Goal: Task Accomplishment & Management: Manage account settings

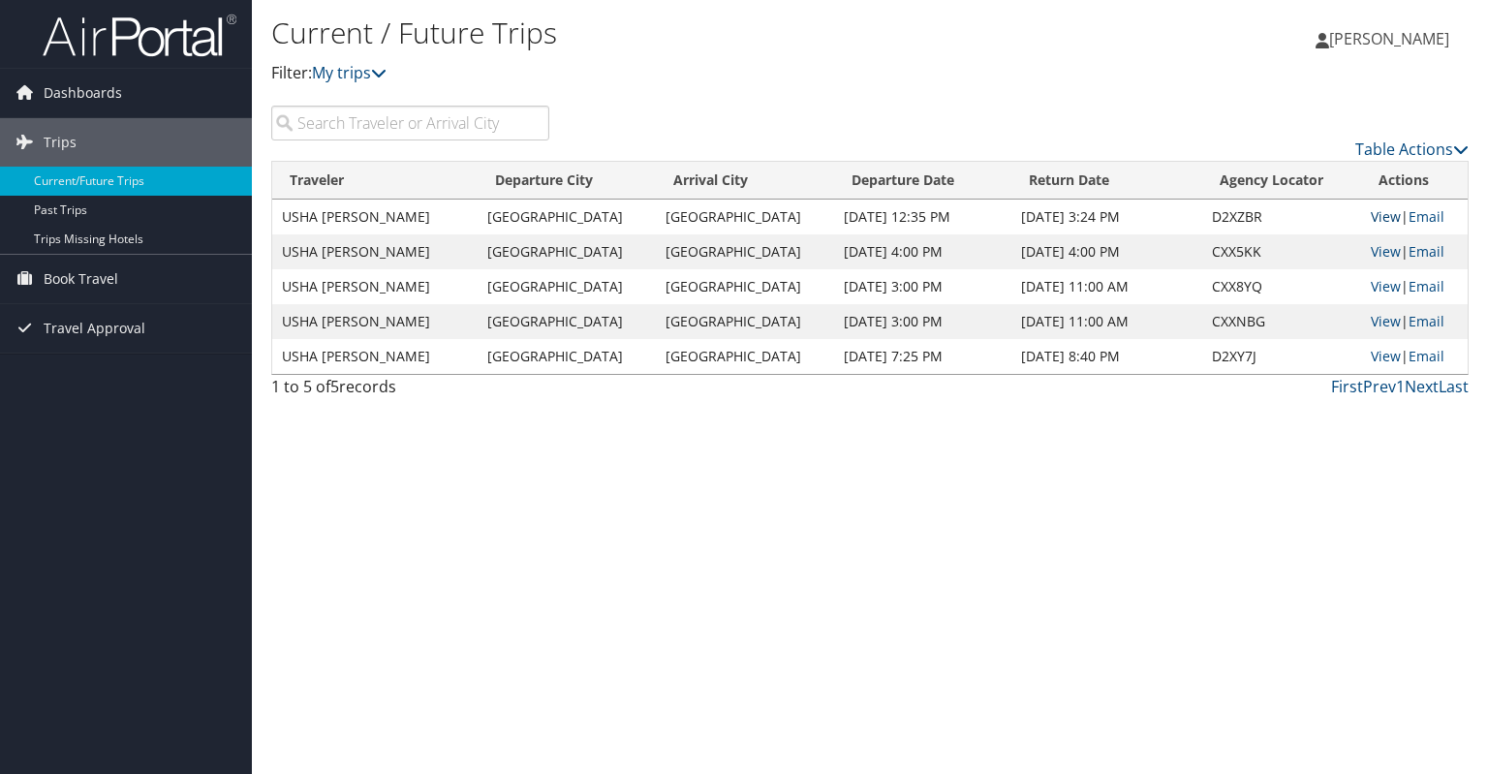
click at [1381, 208] on link "View" at bounding box center [1385, 216] width 30 height 18
click at [1374, 253] on link "View" at bounding box center [1385, 251] width 30 height 18
click at [1370, 282] on link "View" at bounding box center [1385, 286] width 30 height 18
click at [1374, 317] on link "View" at bounding box center [1385, 321] width 30 height 18
click at [1379, 289] on link "View" at bounding box center [1385, 286] width 30 height 18
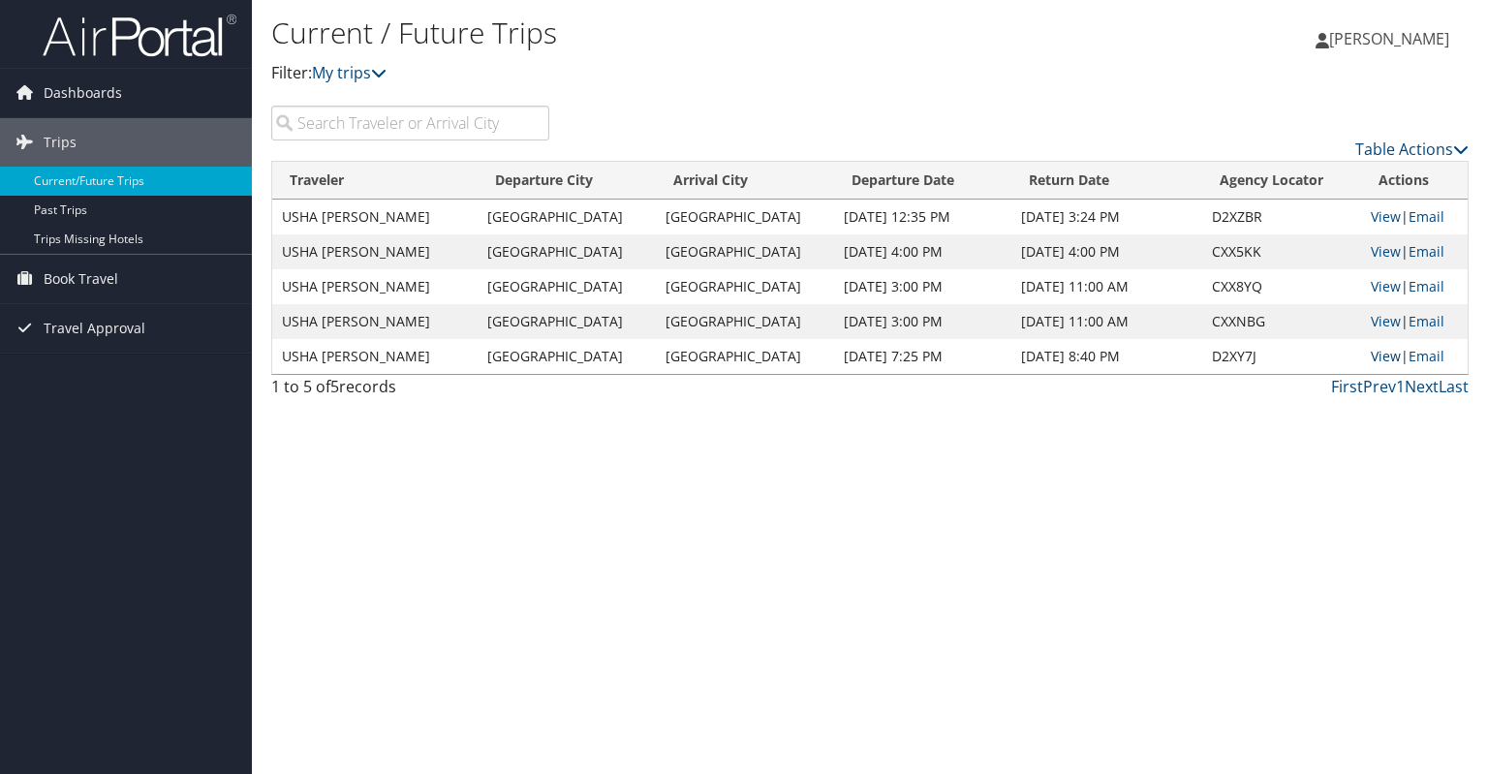
click at [1377, 355] on link "View" at bounding box center [1385, 356] width 30 height 18
click at [1370, 287] on link "View" at bounding box center [1385, 286] width 30 height 18
click at [1371, 328] on link "View" at bounding box center [1385, 321] width 30 height 18
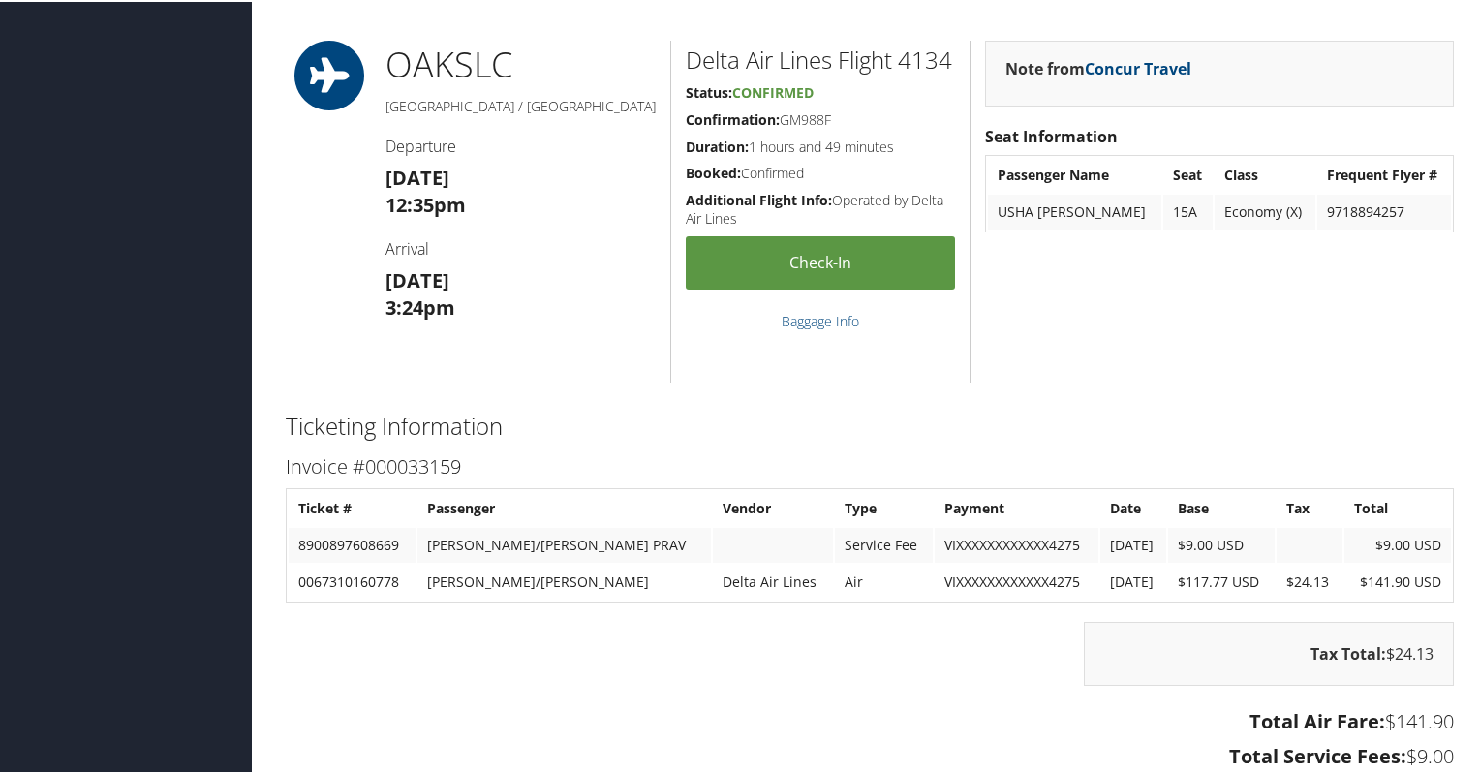
scroll to position [740, 0]
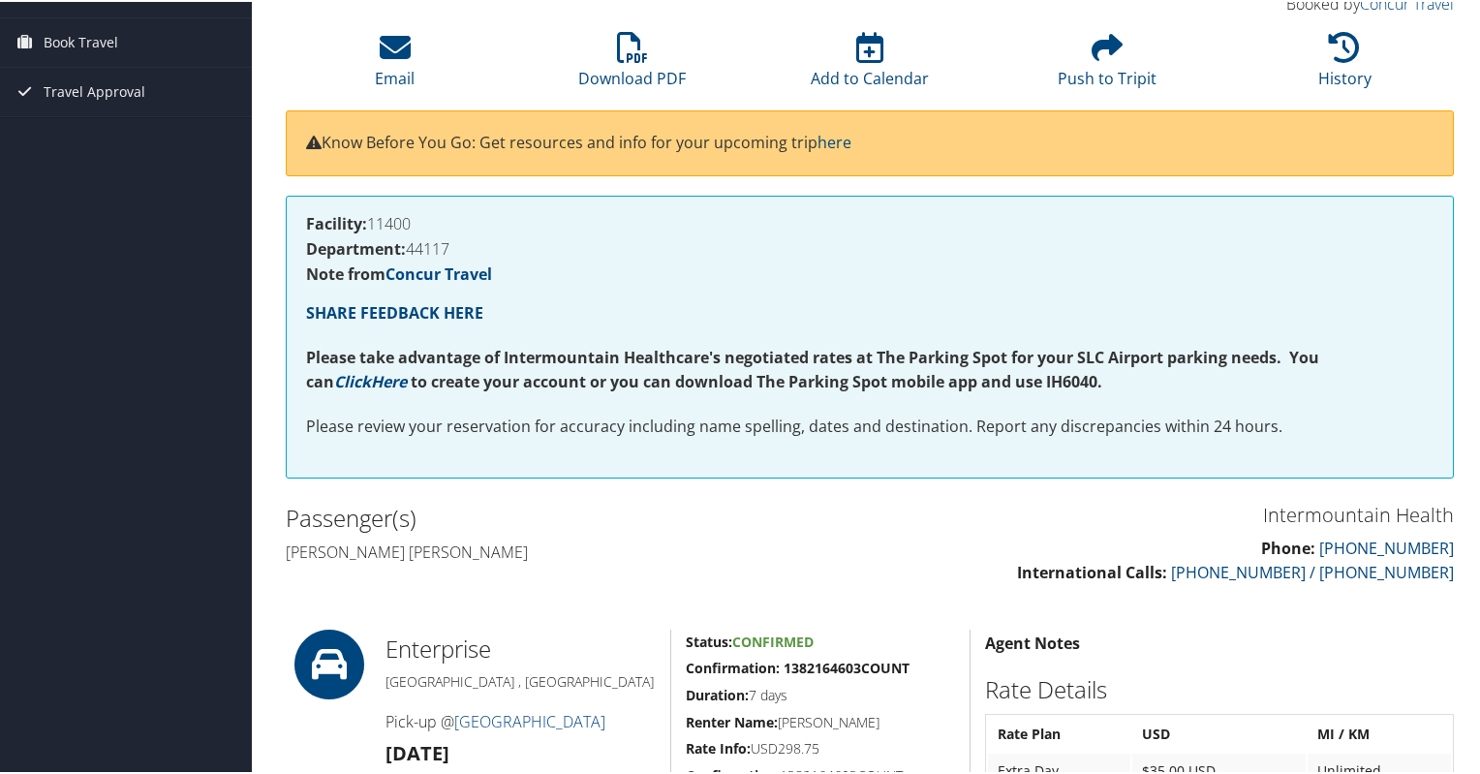
scroll to position [151, 0]
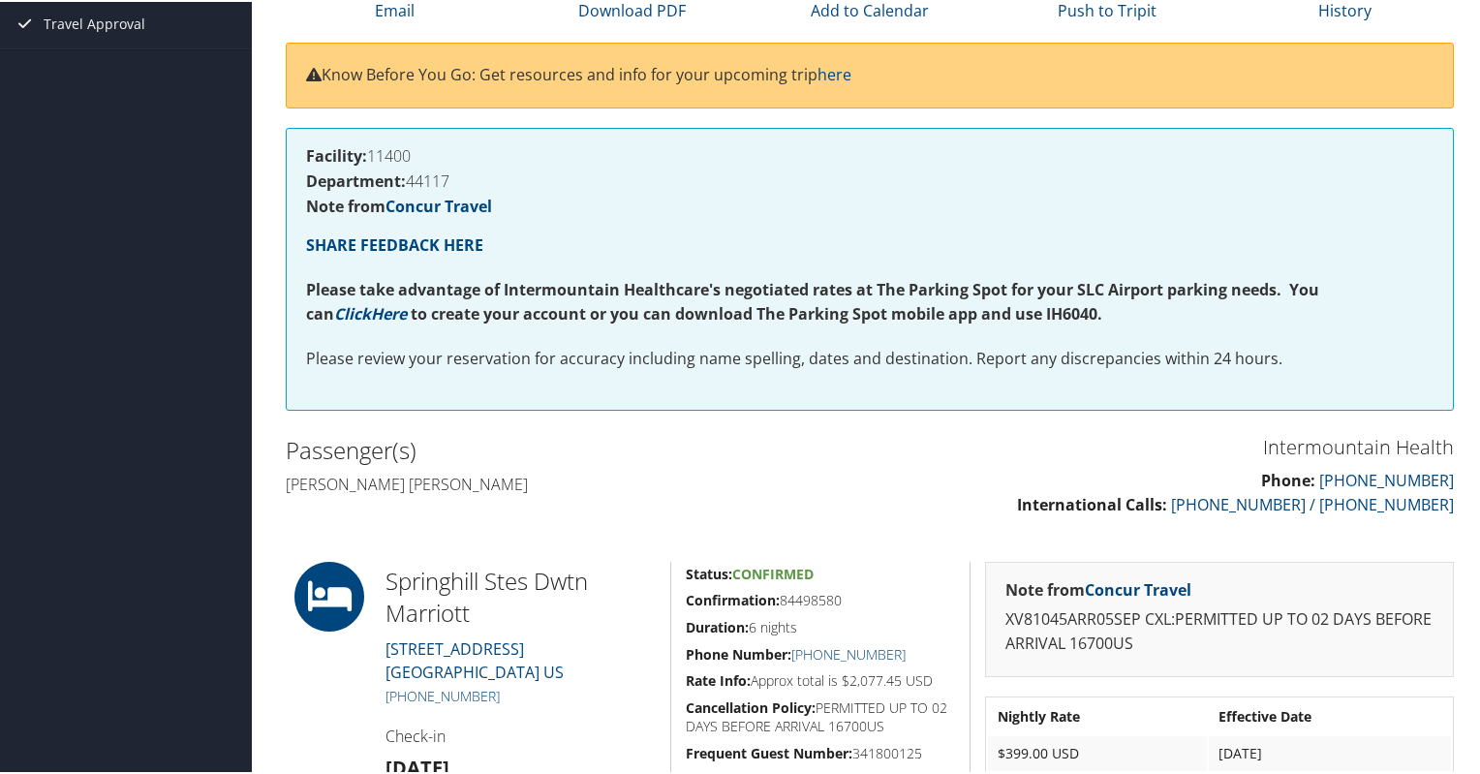
scroll to position [251, 0]
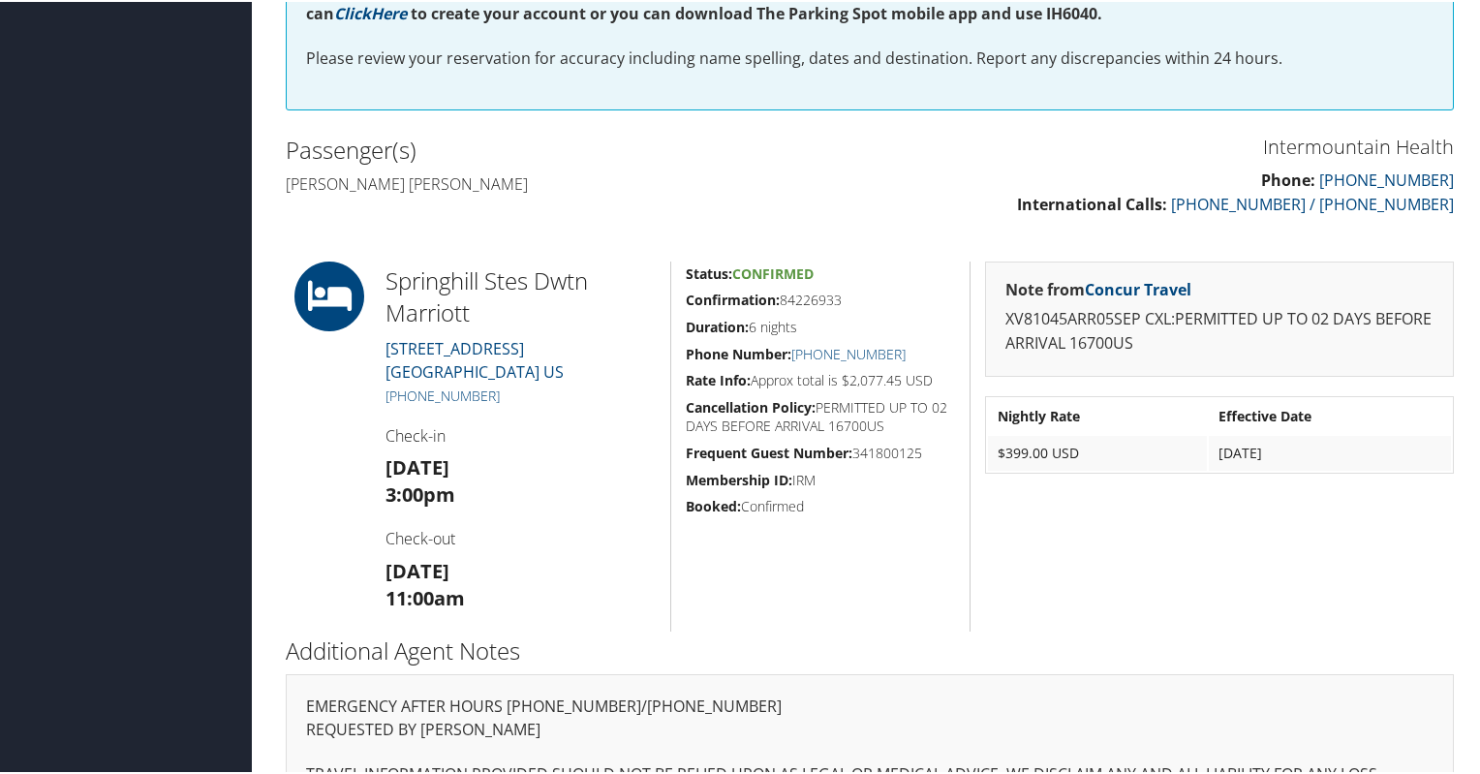
scroll to position [593, 0]
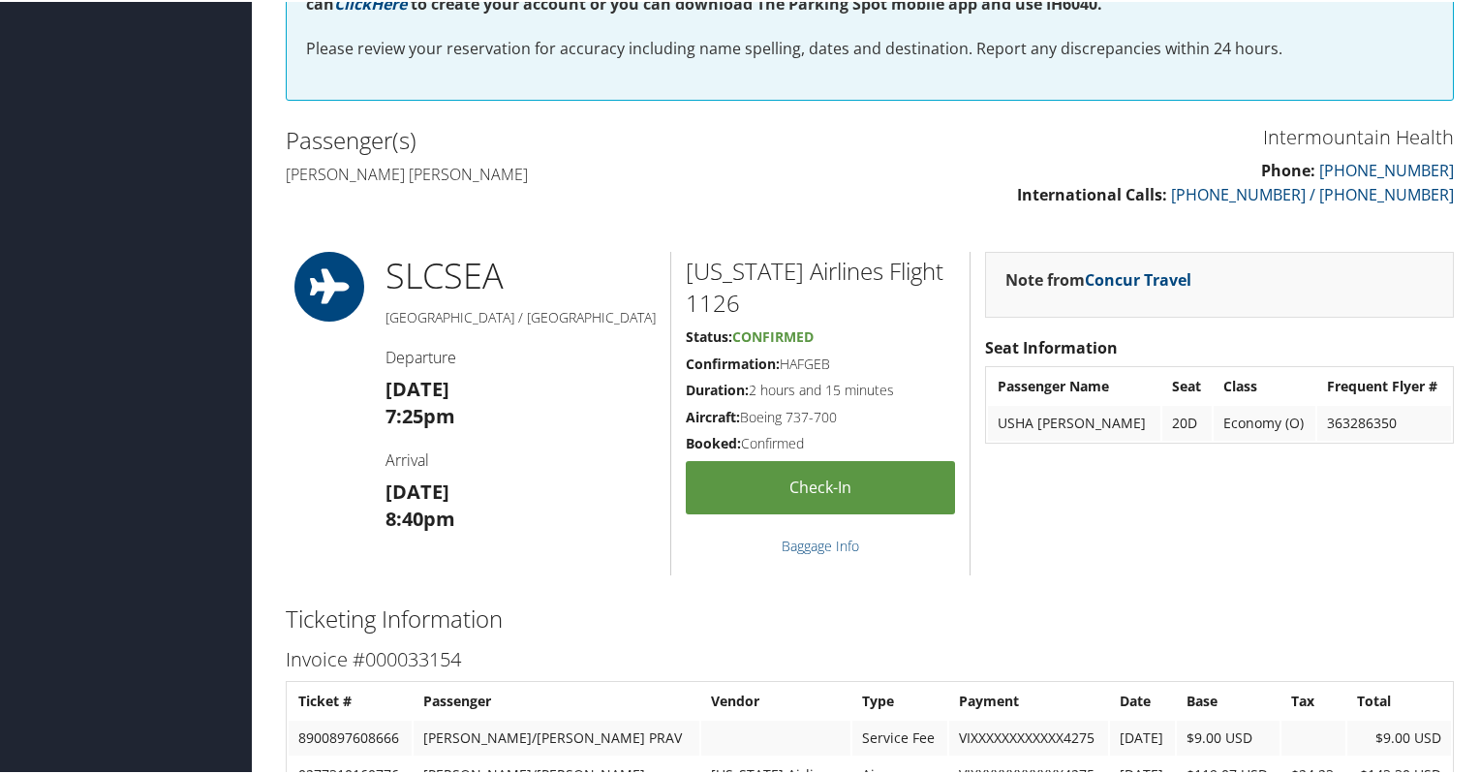
scroll to position [530, 0]
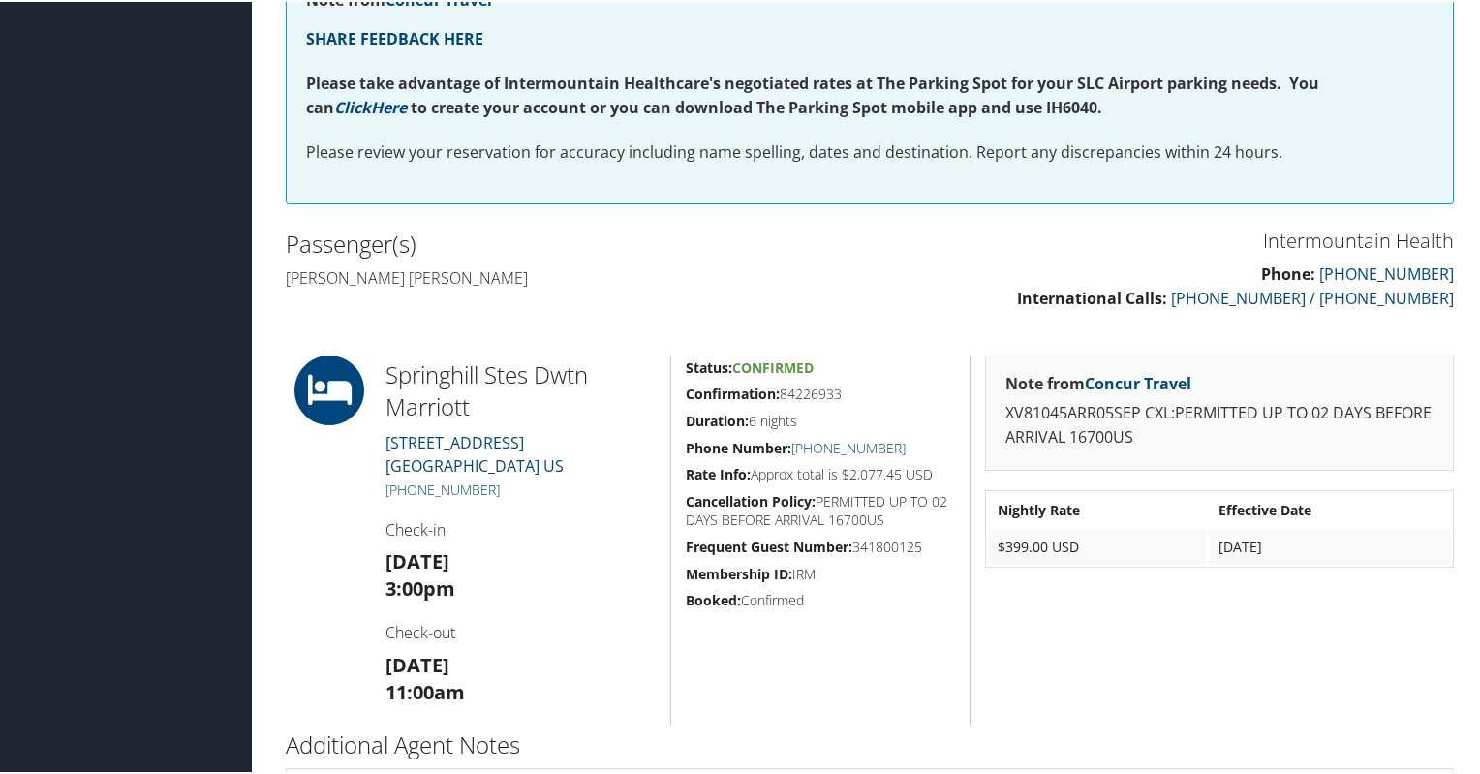
scroll to position [593, 0]
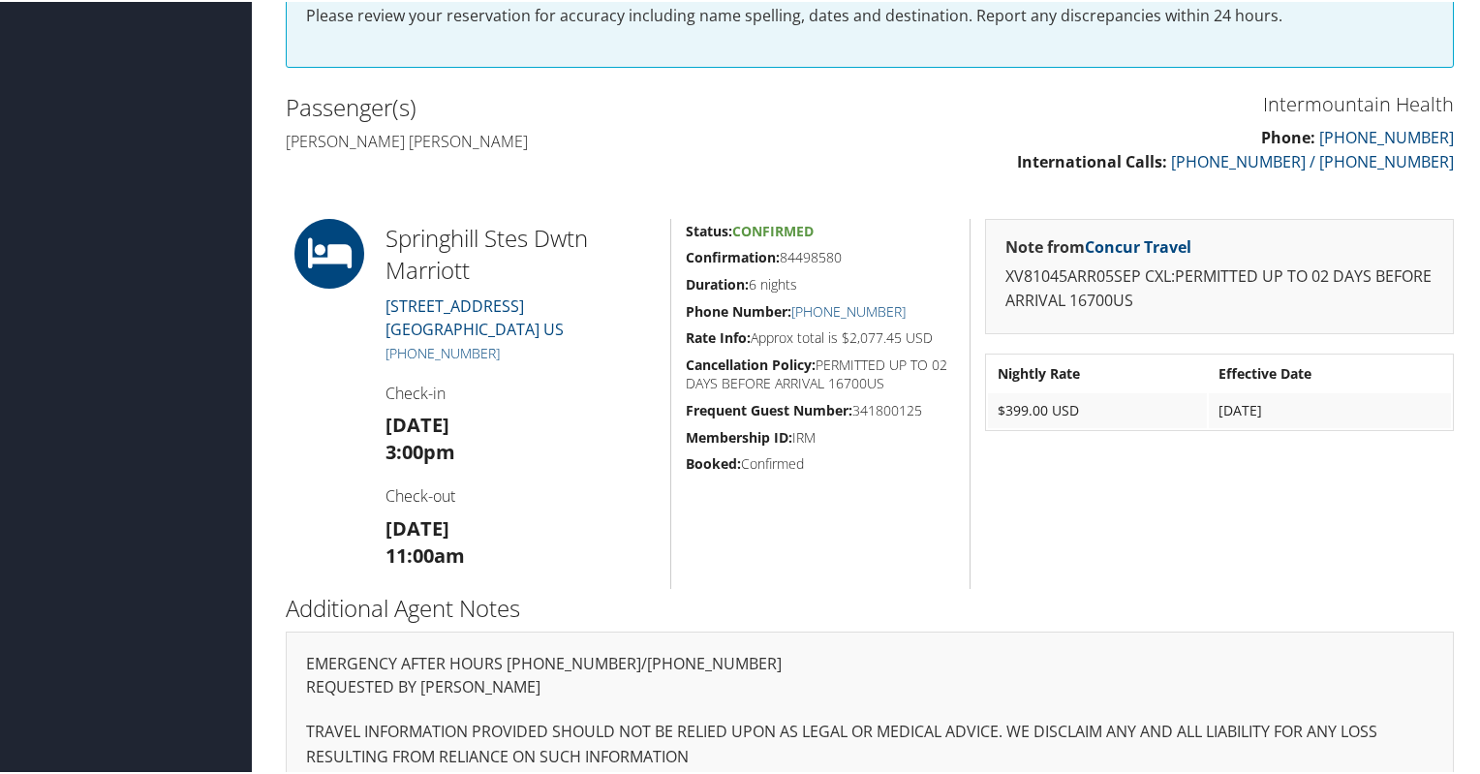
scroll to position [593, 0]
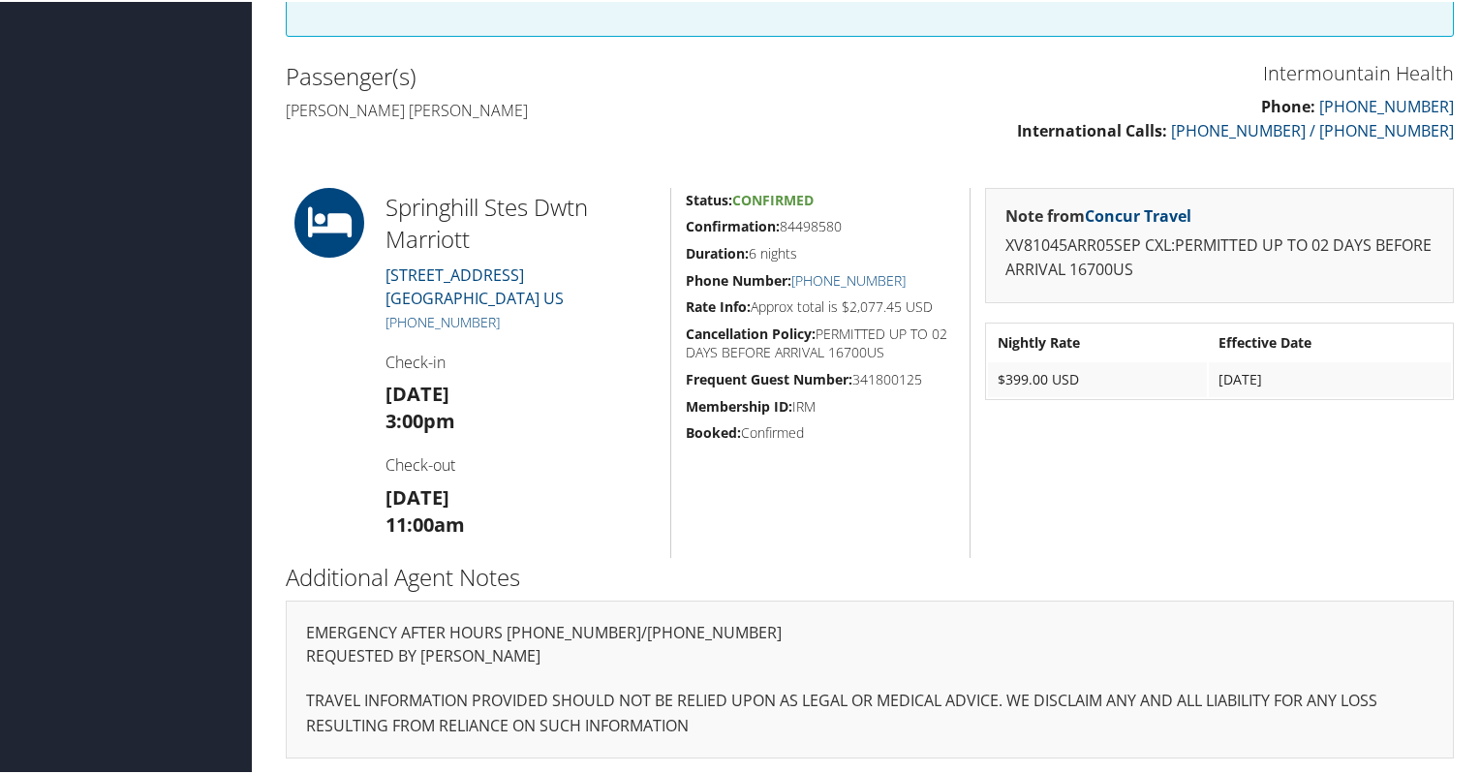
click at [1082, 485] on div "Note from Concur Travel XV81045ARR05SEP CXL:PERMITTED UP TO 02 DAYS BEFORE ARRI…" at bounding box center [1218, 371] width 499 height 370
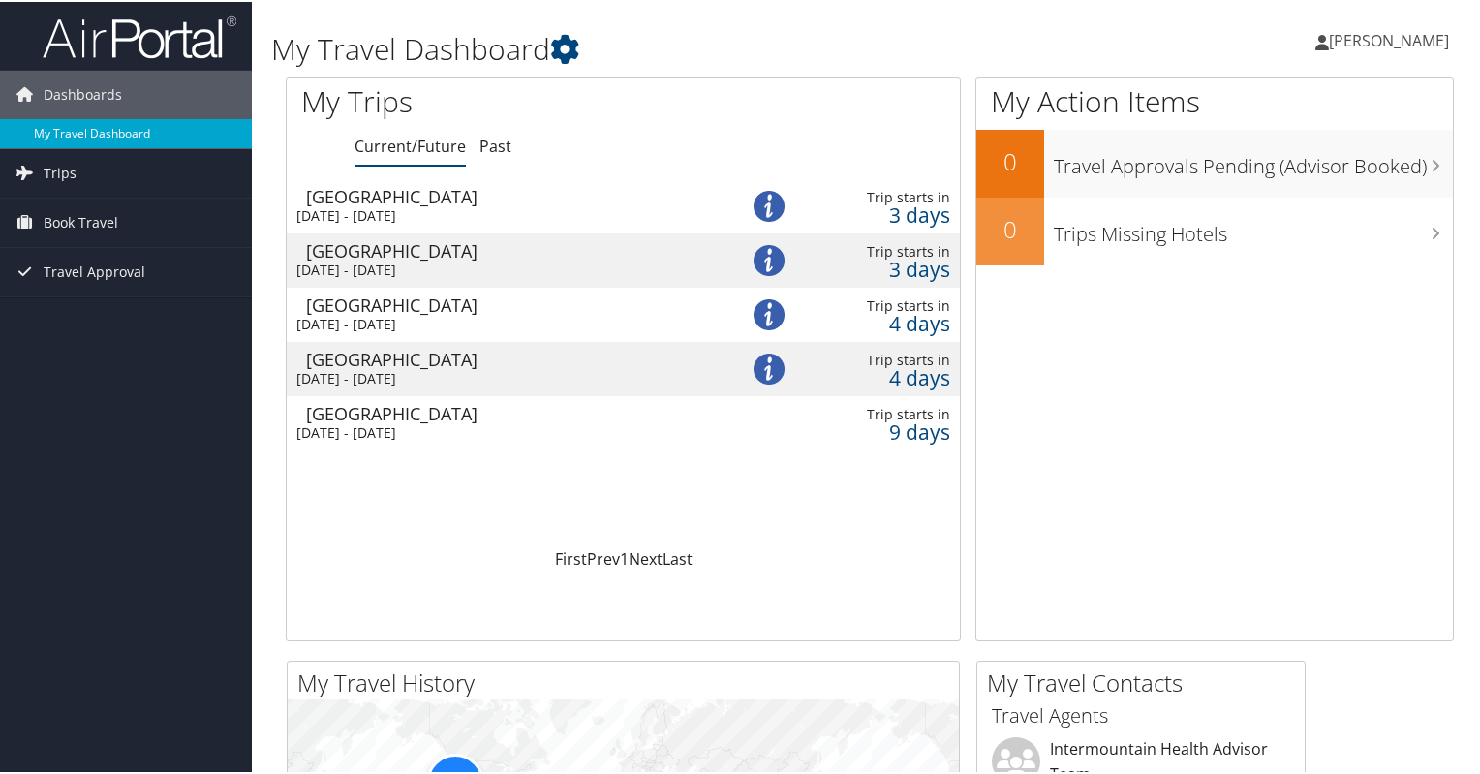
click at [139, 135] on link "My Travel Dashboard" at bounding box center [126, 131] width 252 height 29
click at [153, 179] on link "Trips" at bounding box center [126, 171] width 252 height 48
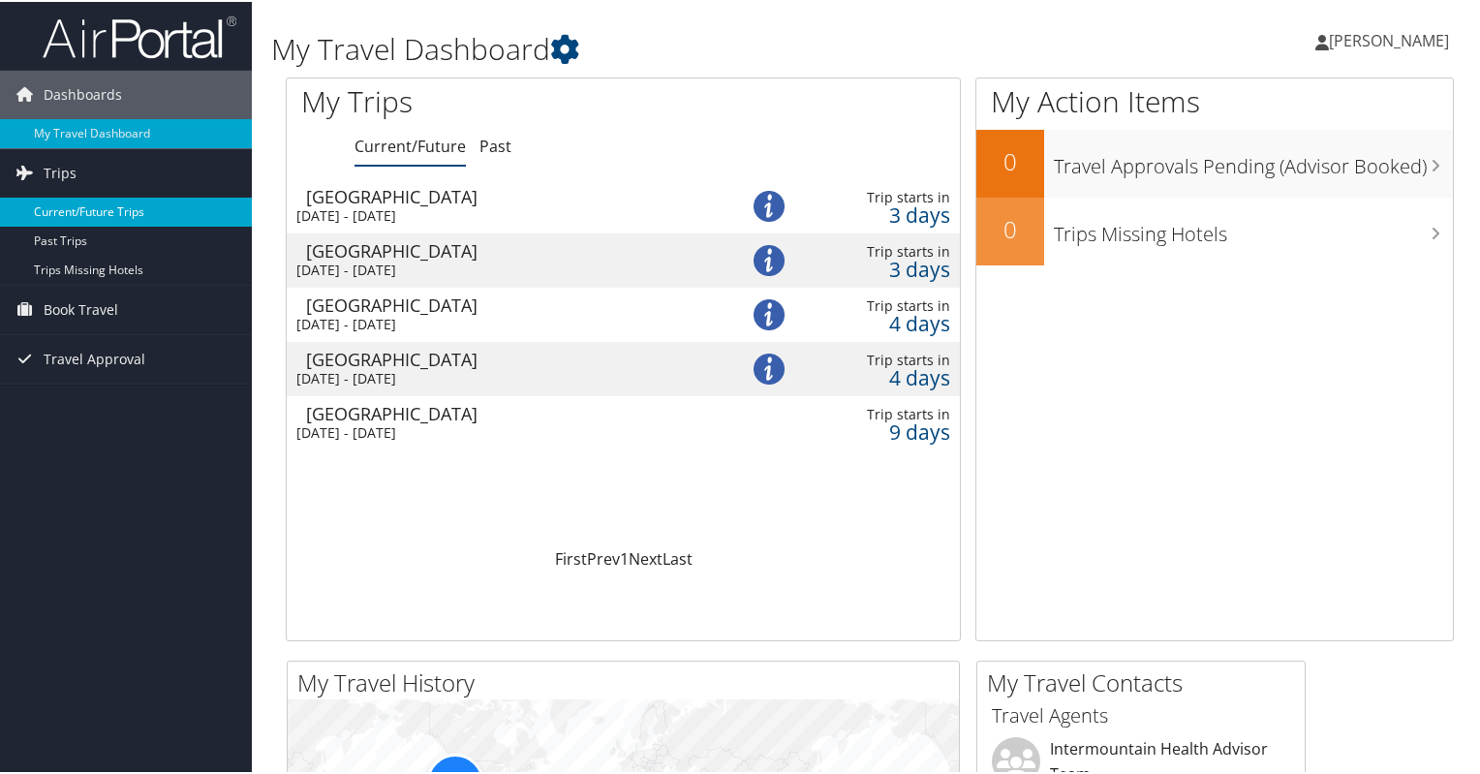
click at [131, 201] on link "Current/Future Trips" at bounding box center [126, 210] width 252 height 29
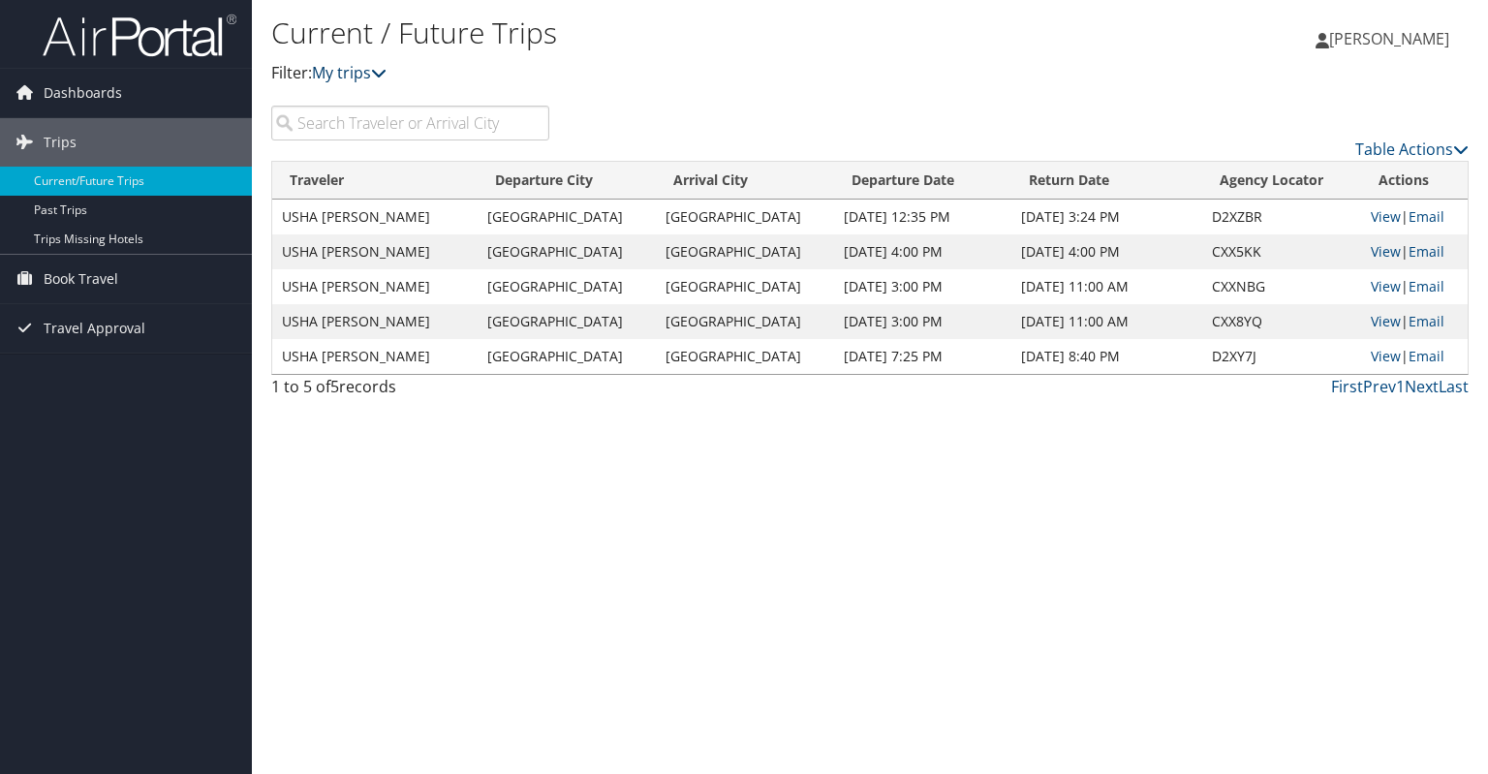
click at [358, 75] on link "My trips" at bounding box center [349, 72] width 75 height 21
click at [1460, 146] on icon at bounding box center [1460, 148] width 15 height 15
click at [1121, 52] on div at bounding box center [744, 387] width 1488 height 774
click at [191, 88] on link "Dashboards" at bounding box center [126, 93] width 252 height 48
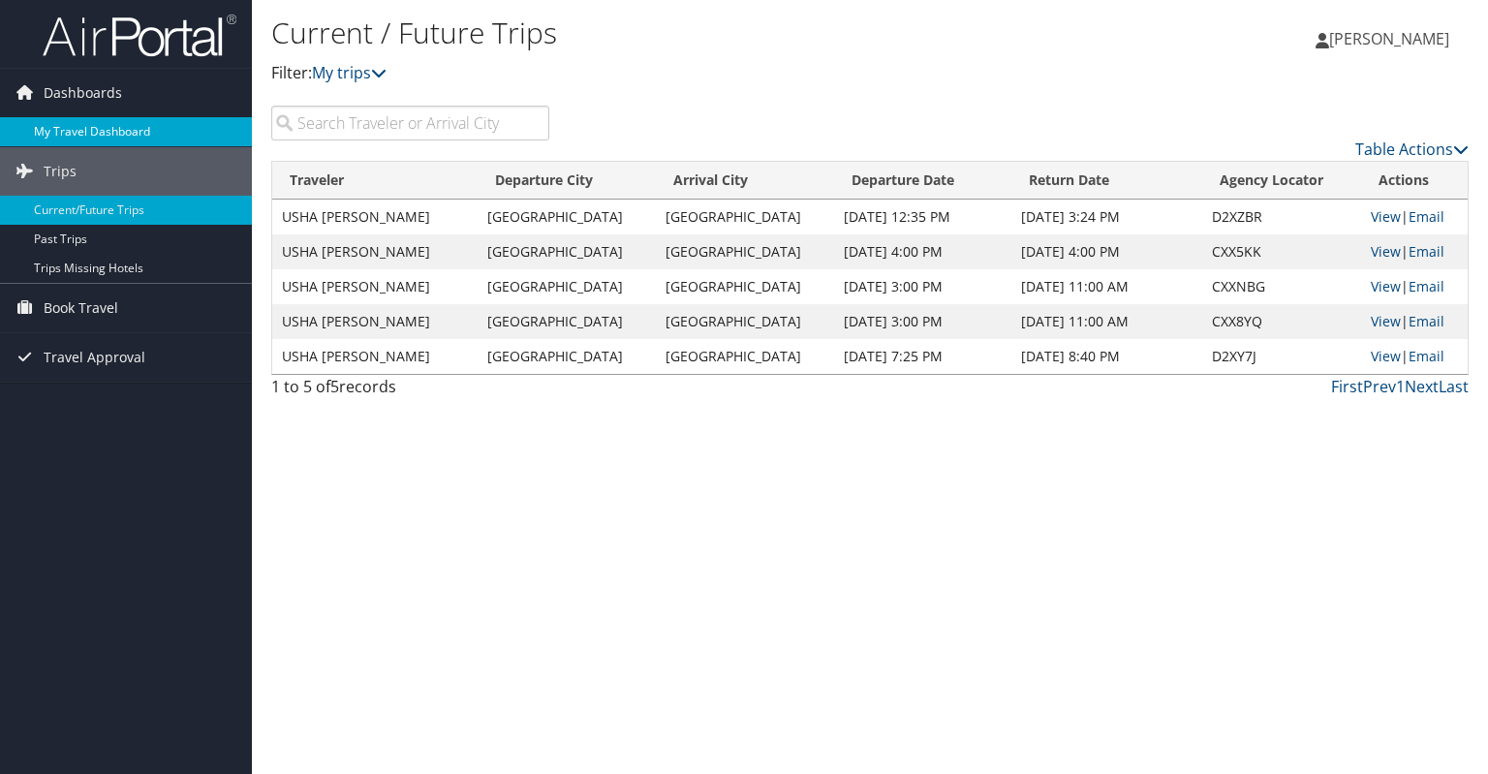
click at [128, 123] on link "My Travel Dashboard" at bounding box center [126, 131] width 252 height 29
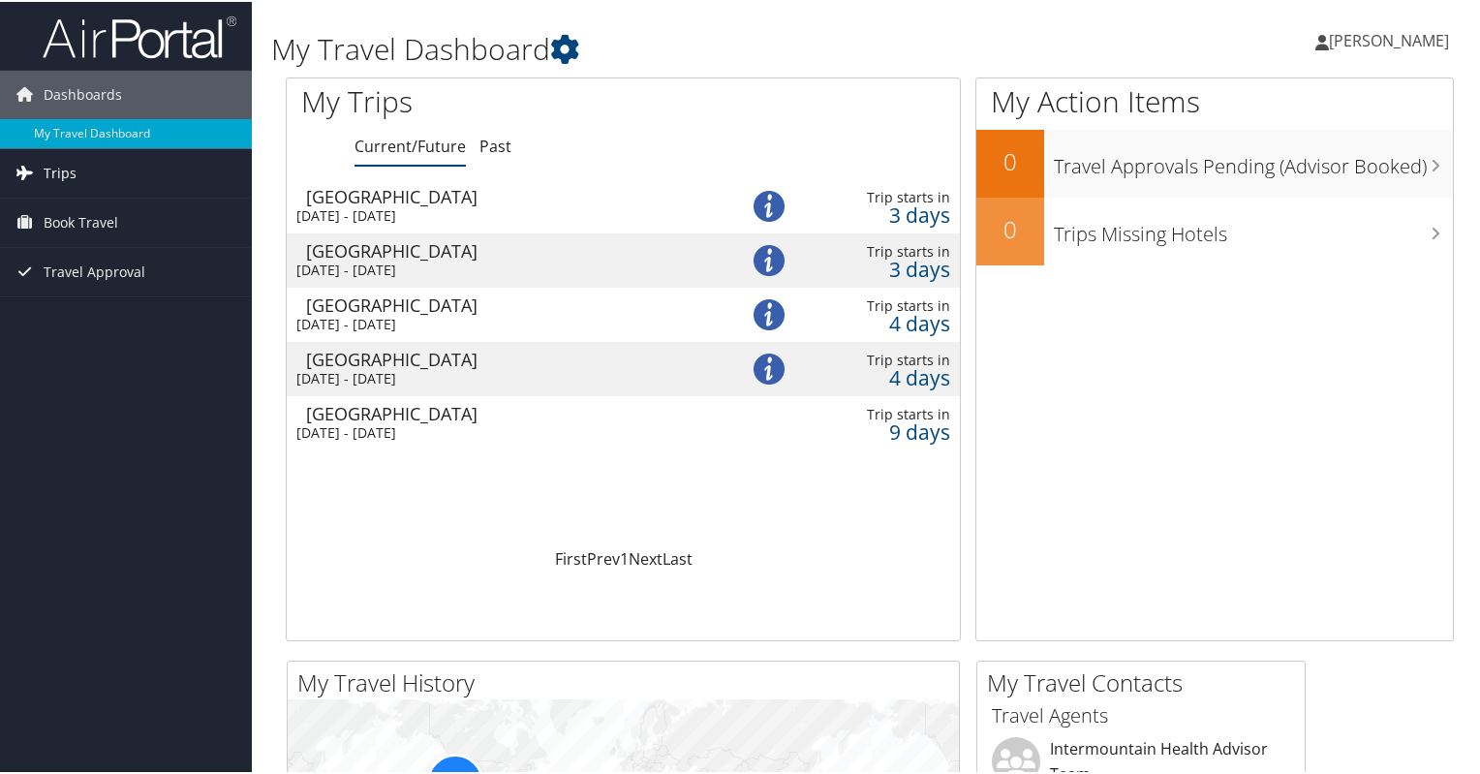
click at [144, 178] on link "Trips" at bounding box center [126, 171] width 252 height 48
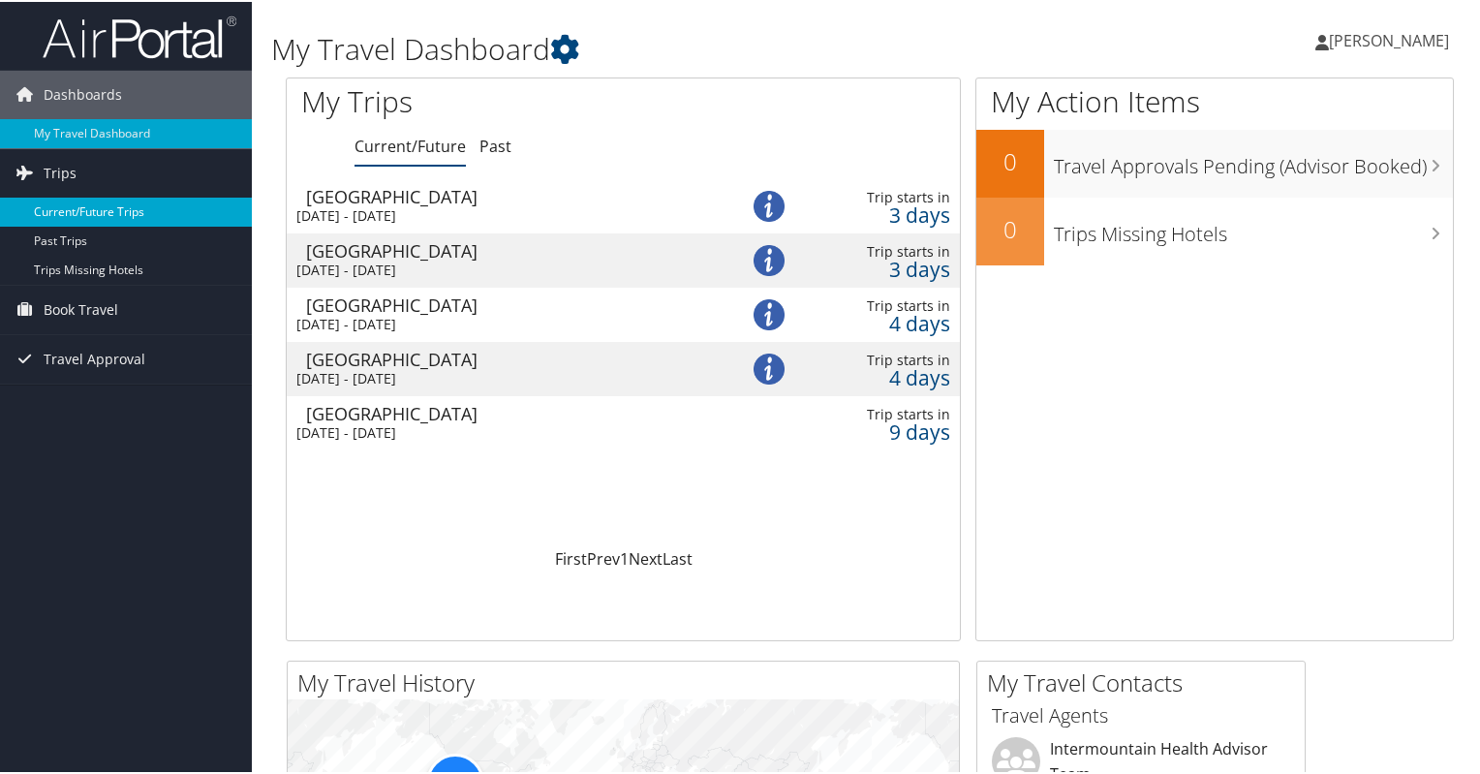
click at [139, 199] on link "Current/Future Trips" at bounding box center [126, 210] width 252 height 29
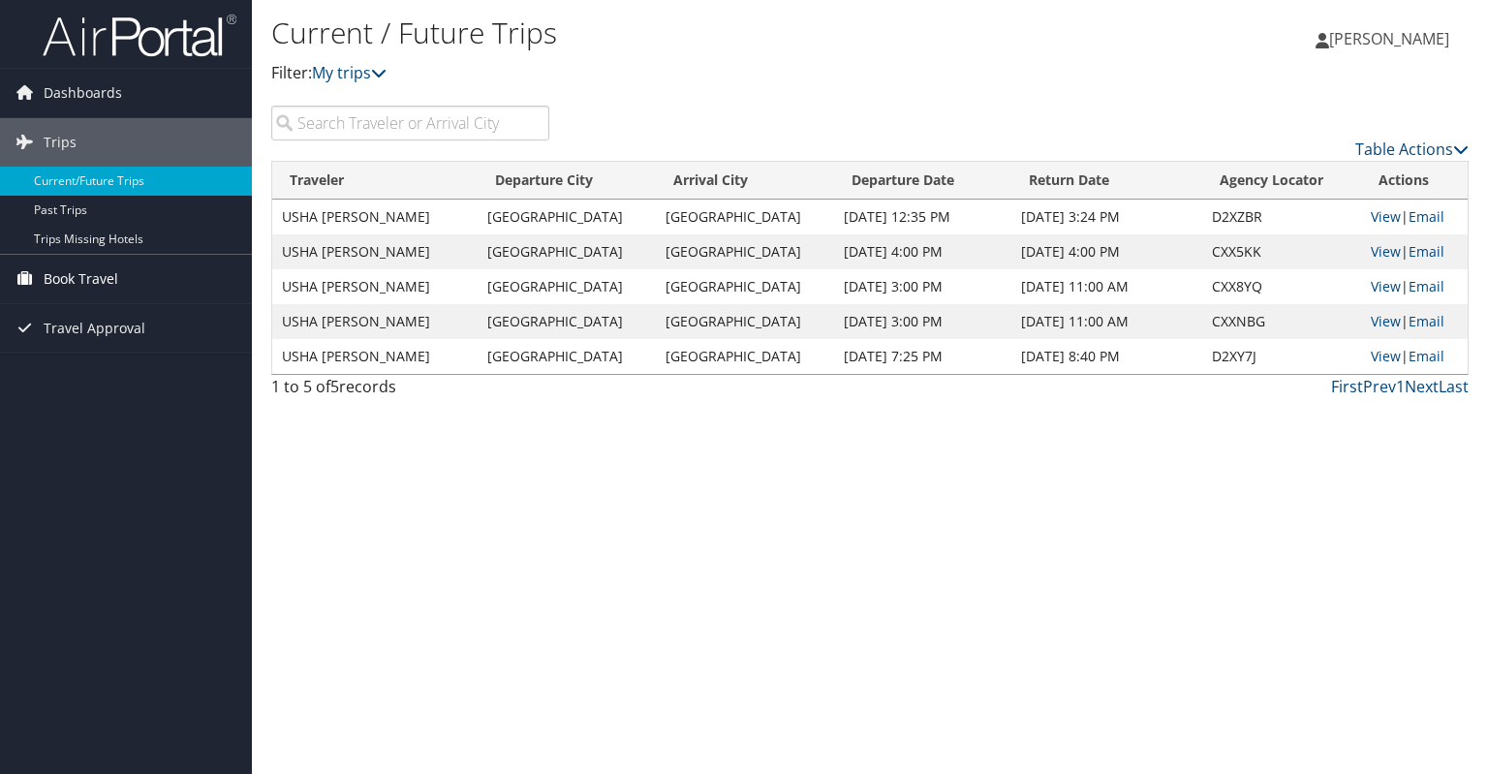
click at [161, 284] on link "Book Travel" at bounding box center [126, 279] width 252 height 48
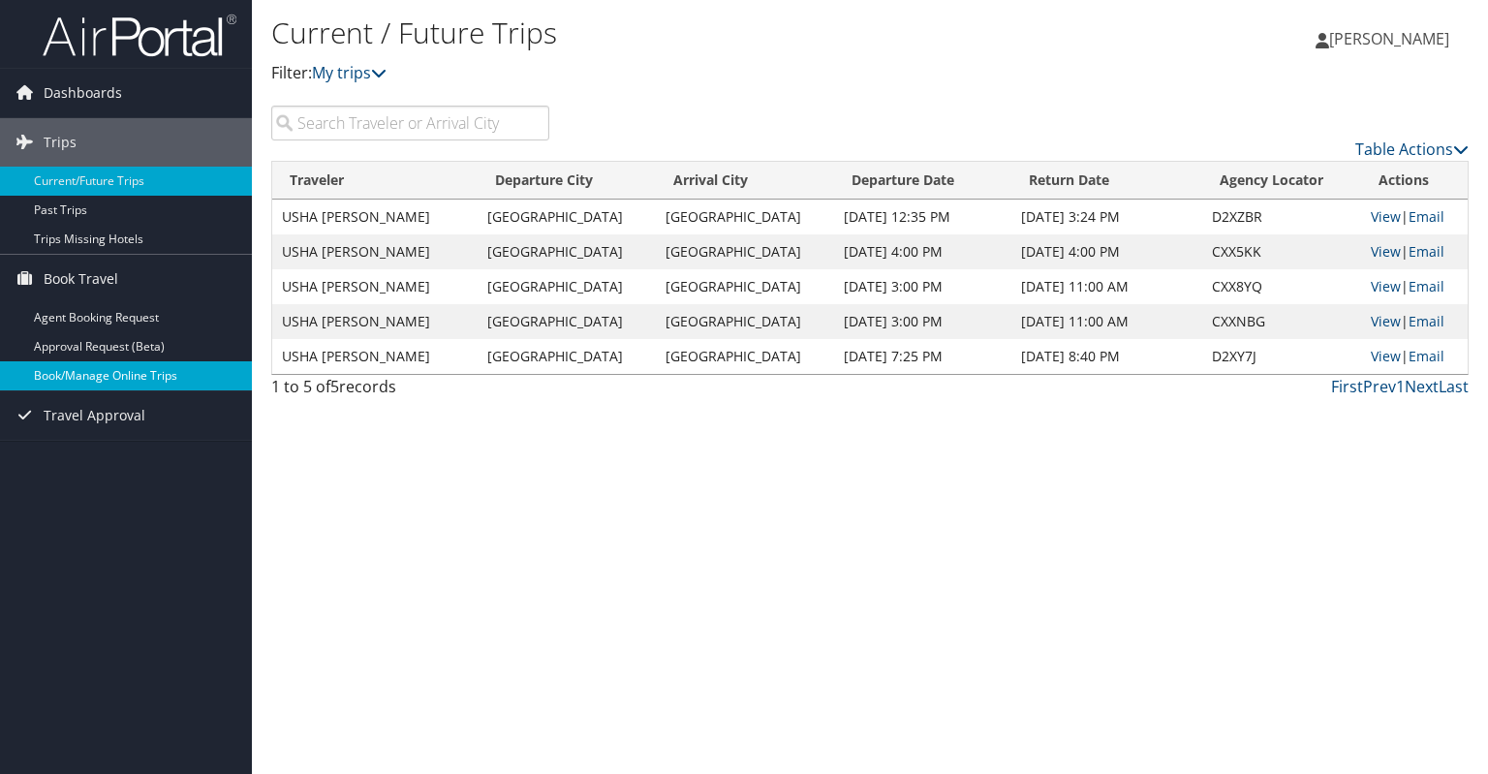
click at [148, 375] on link "Book/Manage Online Trips" at bounding box center [126, 375] width 252 height 29
click at [143, 375] on link "Book/Manage Online Trips" at bounding box center [126, 375] width 252 height 29
click at [351, 70] on link "My trips" at bounding box center [349, 72] width 75 height 21
click at [130, 380] on link "Book/Manage Online Trips" at bounding box center [126, 375] width 252 height 29
